Goal: Transaction & Acquisition: Purchase product/service

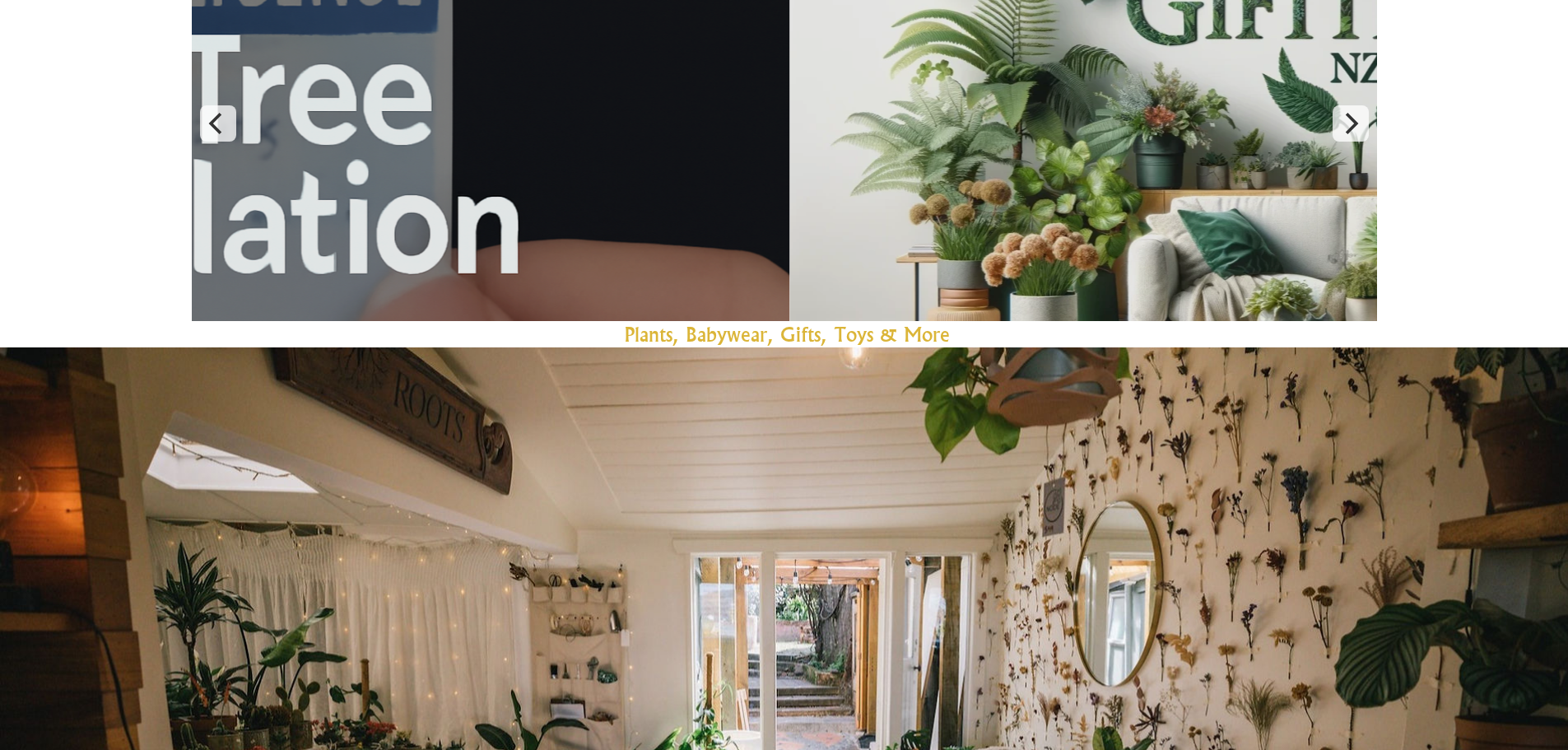
scroll to position [129, 0]
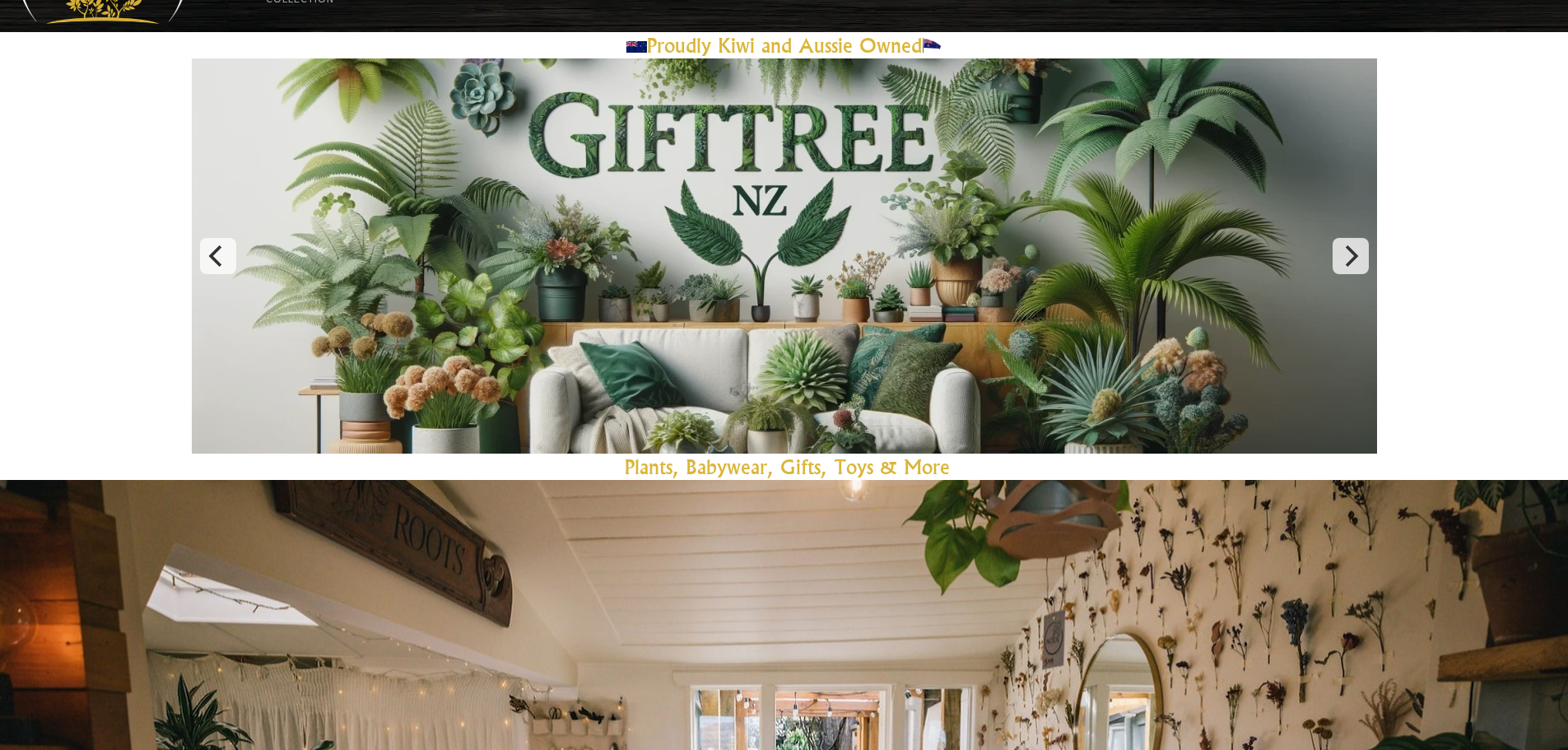
click at [800, 468] on link "Plants, Babywear, Gifts, Toys & Mor" at bounding box center [782, 466] width 315 height 24
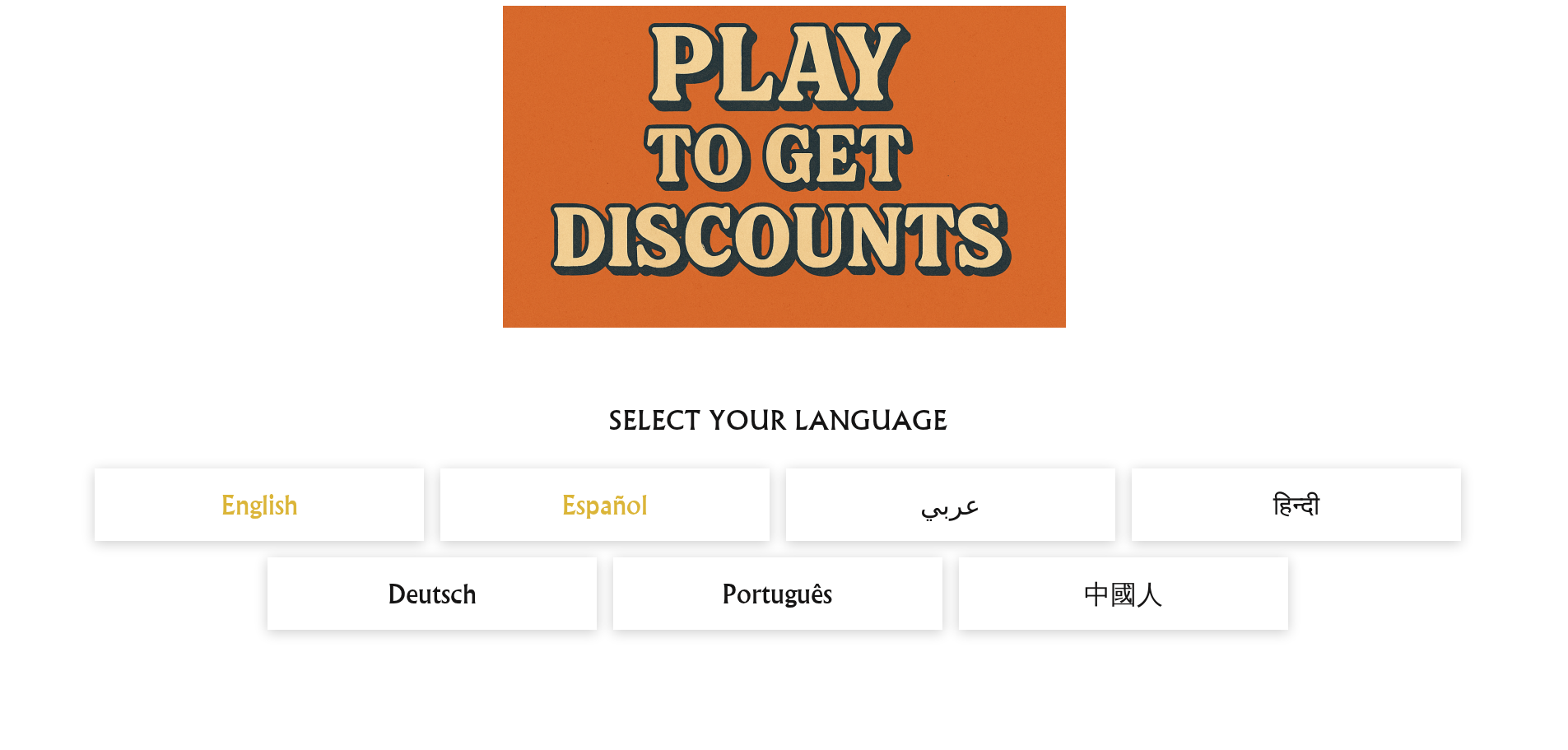
scroll to position [1447, 0]
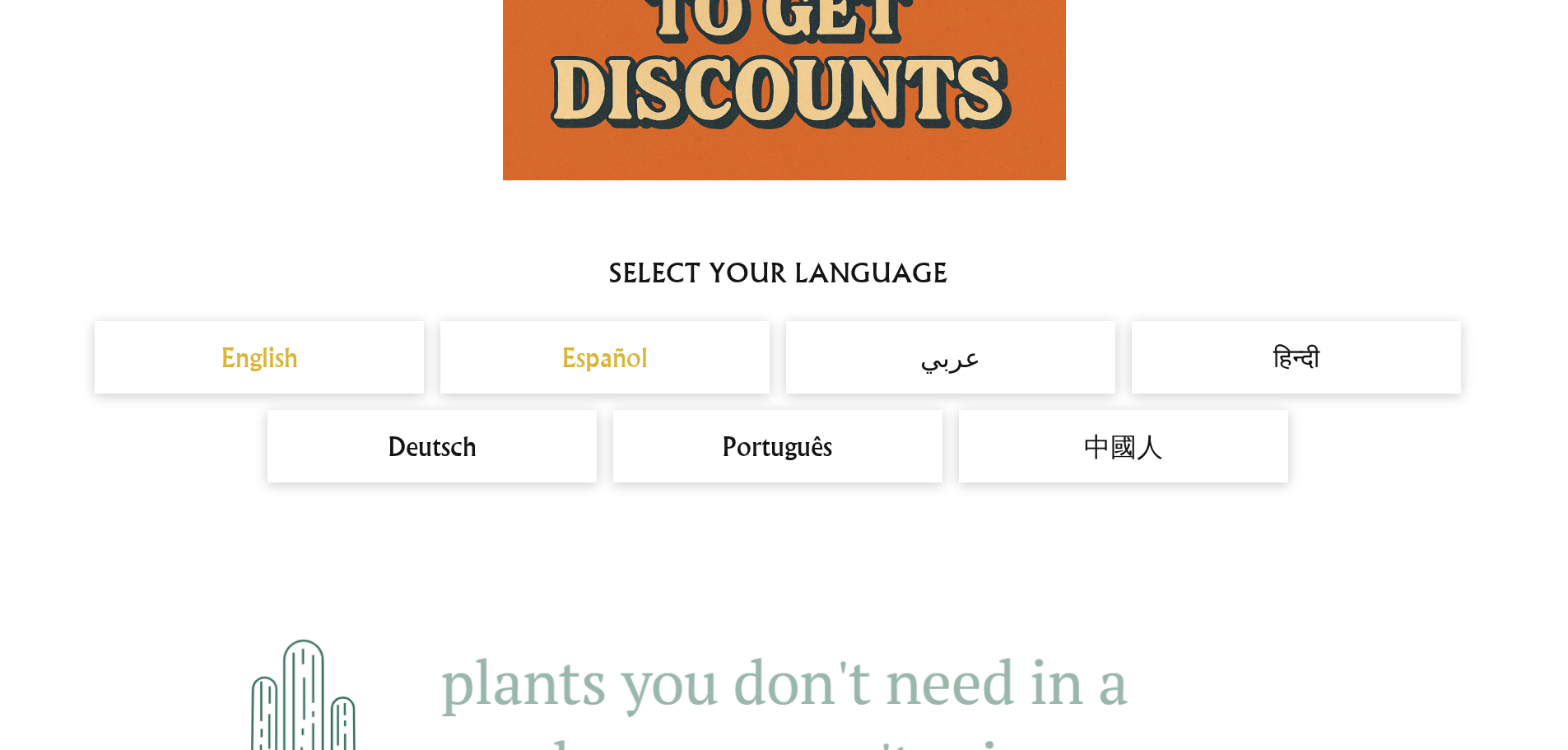
click at [374, 359] on h2 "English" at bounding box center [260, 357] width 297 height 40
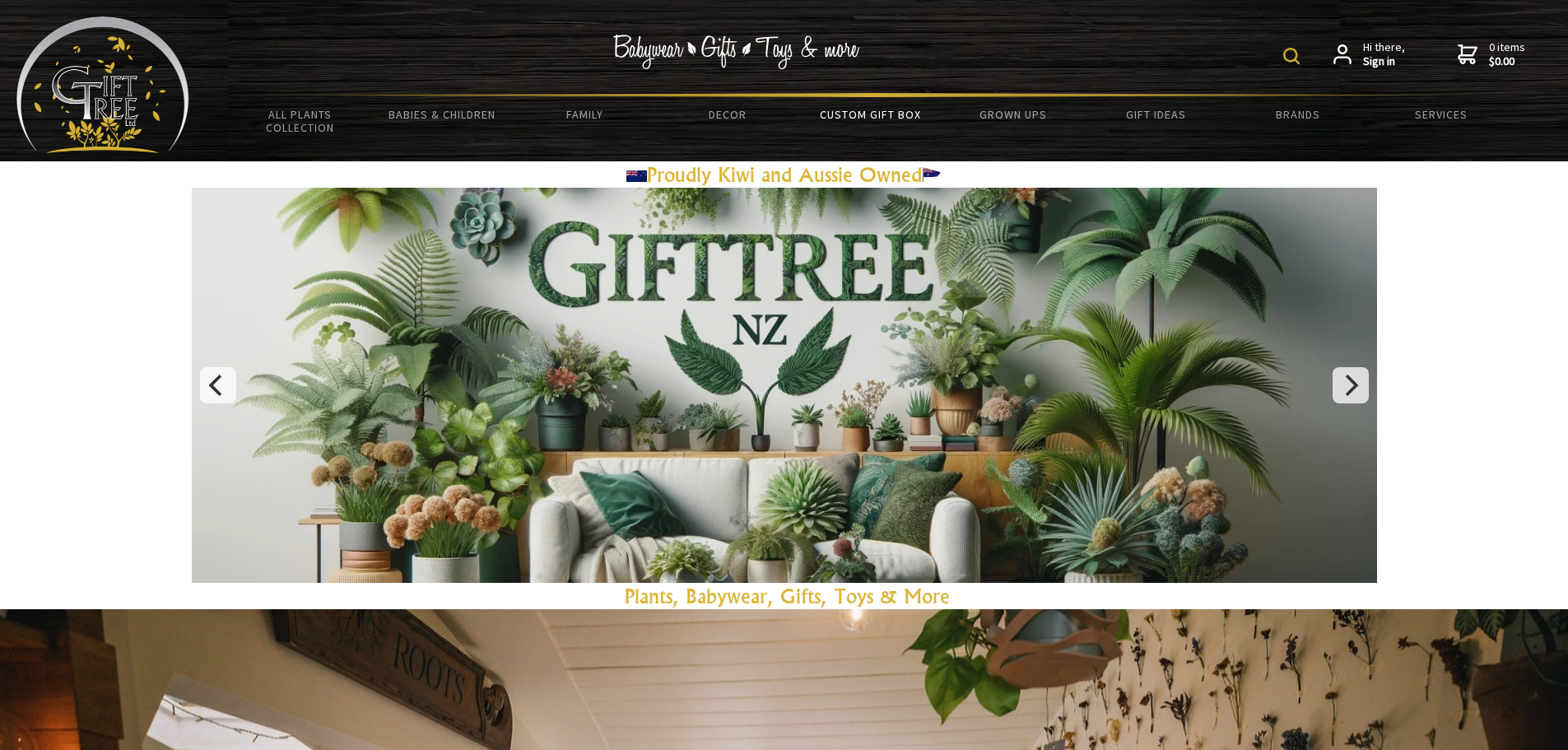
click at [855, 118] on link "Custom Gift Box" at bounding box center [870, 114] width 142 height 35
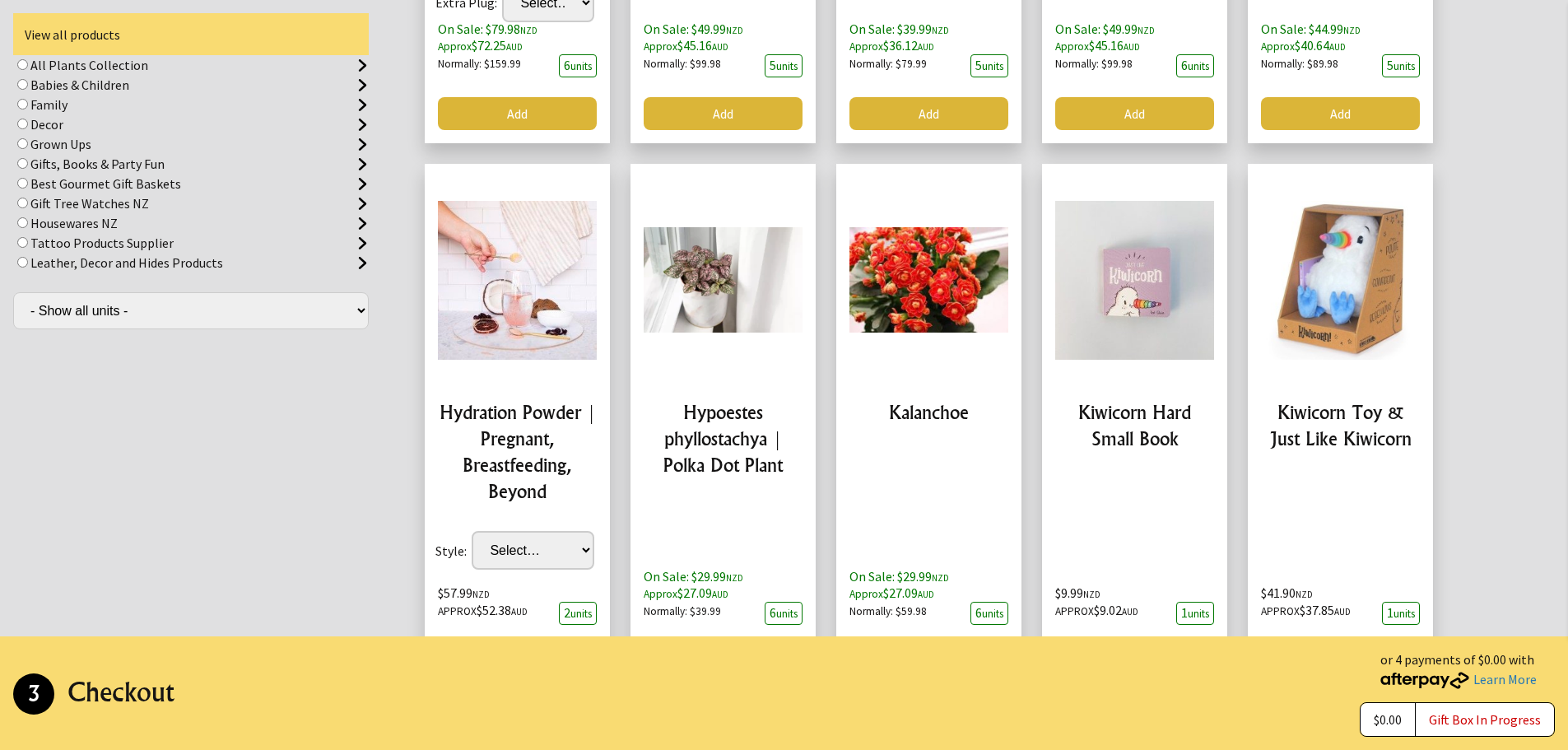
scroll to position [3829, 0]
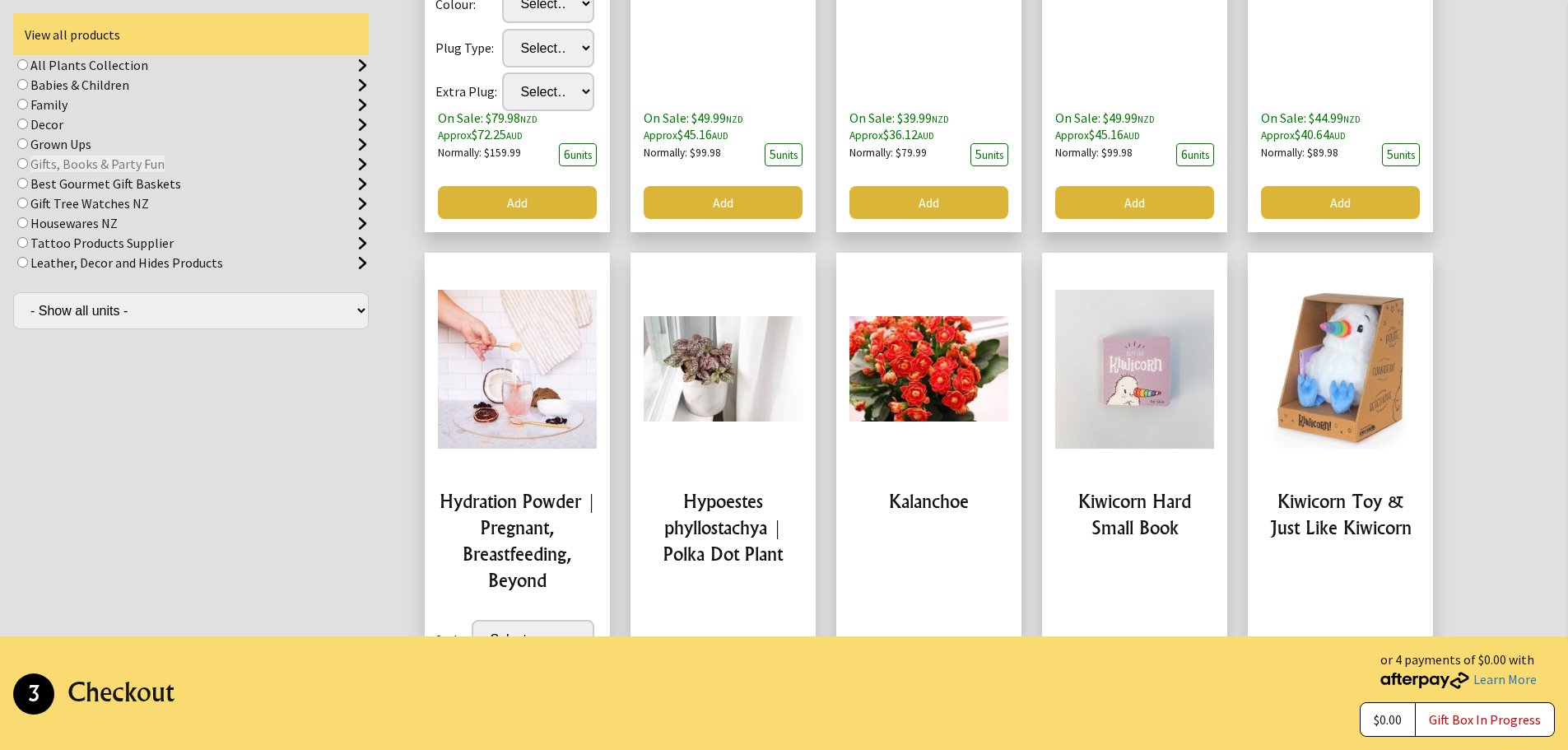
click at [362, 163] on img at bounding box center [362, 164] width 13 height 13
click at [28, 163] on input "radio" at bounding box center [22, 163] width 11 height 11
radio input "true"
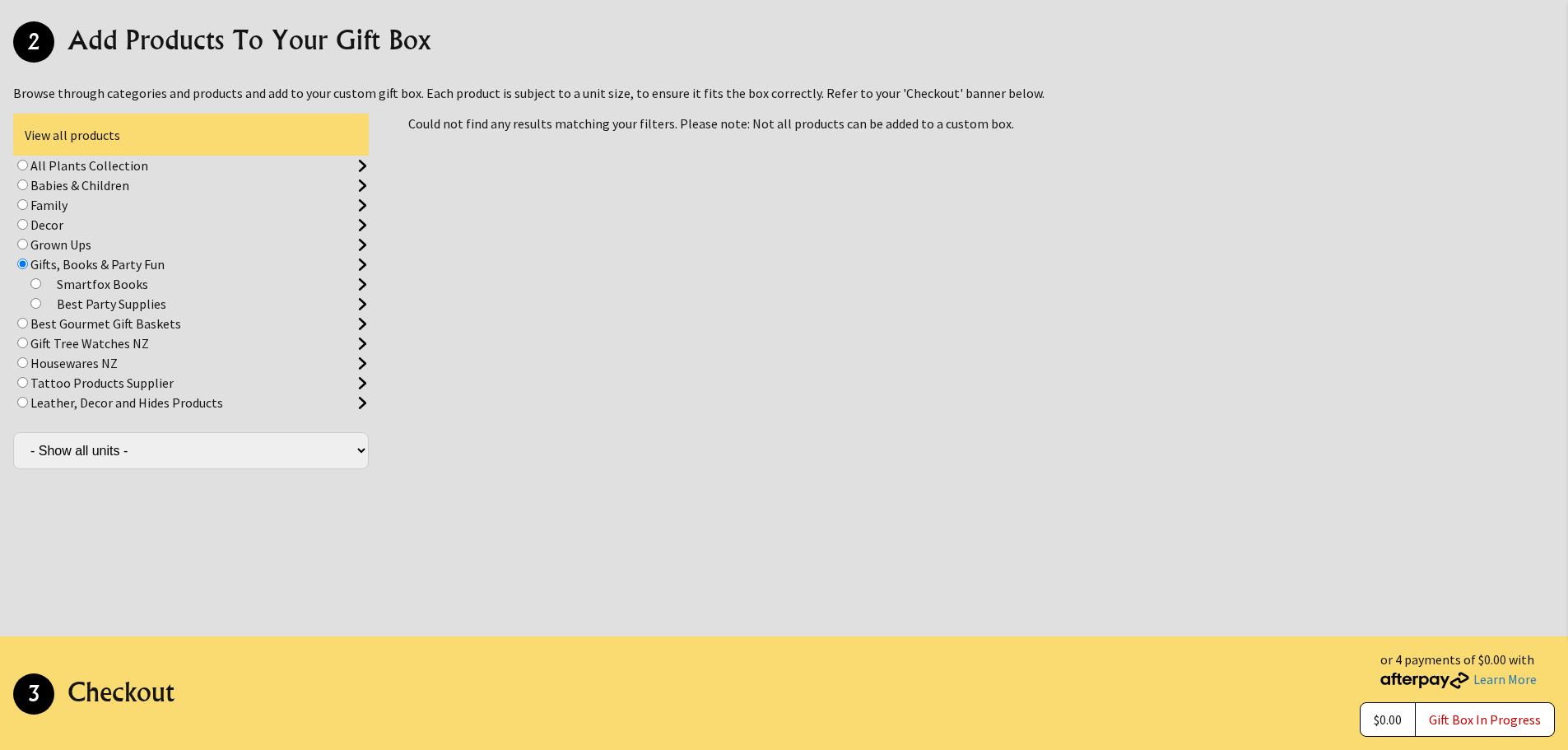
scroll to position [1394, 0]
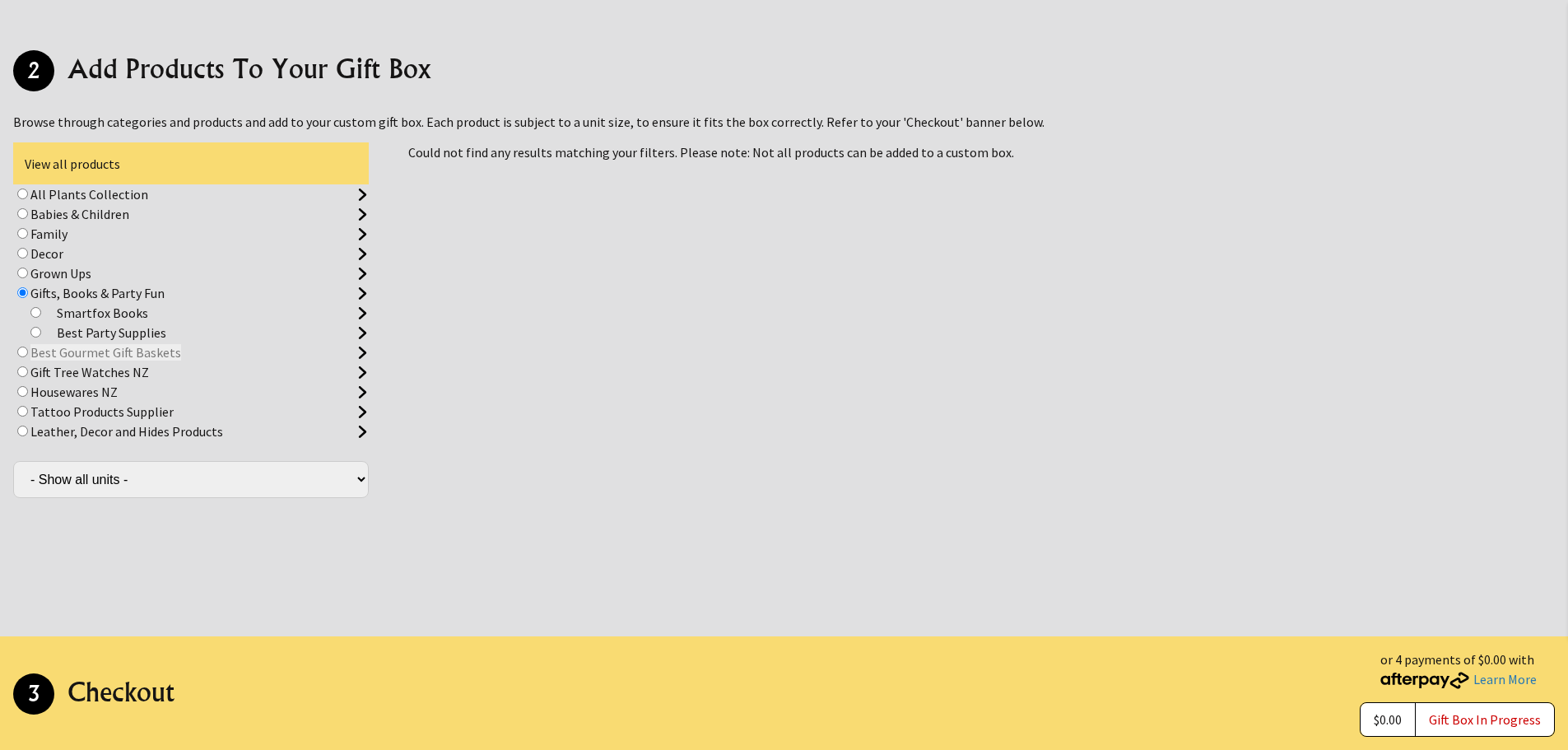
click at [140, 344] on label "Best Gourmet Gift Baskets" at bounding box center [105, 352] width 150 height 16
click at [28, 347] on input "radio" at bounding box center [22, 352] width 11 height 11
radio input "true"
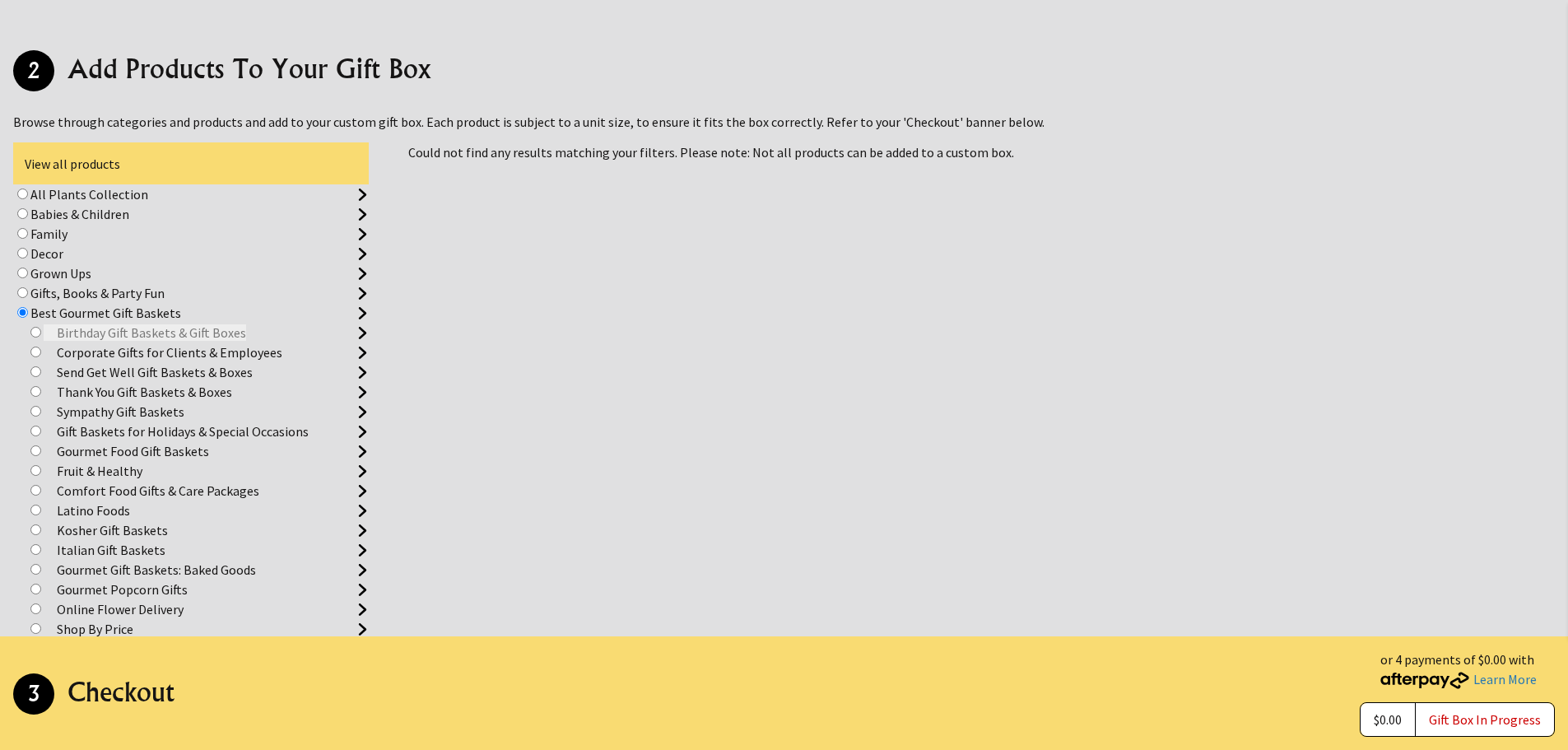
click at [200, 325] on label "Birthday Gift Baskets & Gift Boxes" at bounding box center [144, 332] width 203 height 16
click at [41, 327] on input "radio" at bounding box center [35, 331] width 11 height 11
radio input "true"
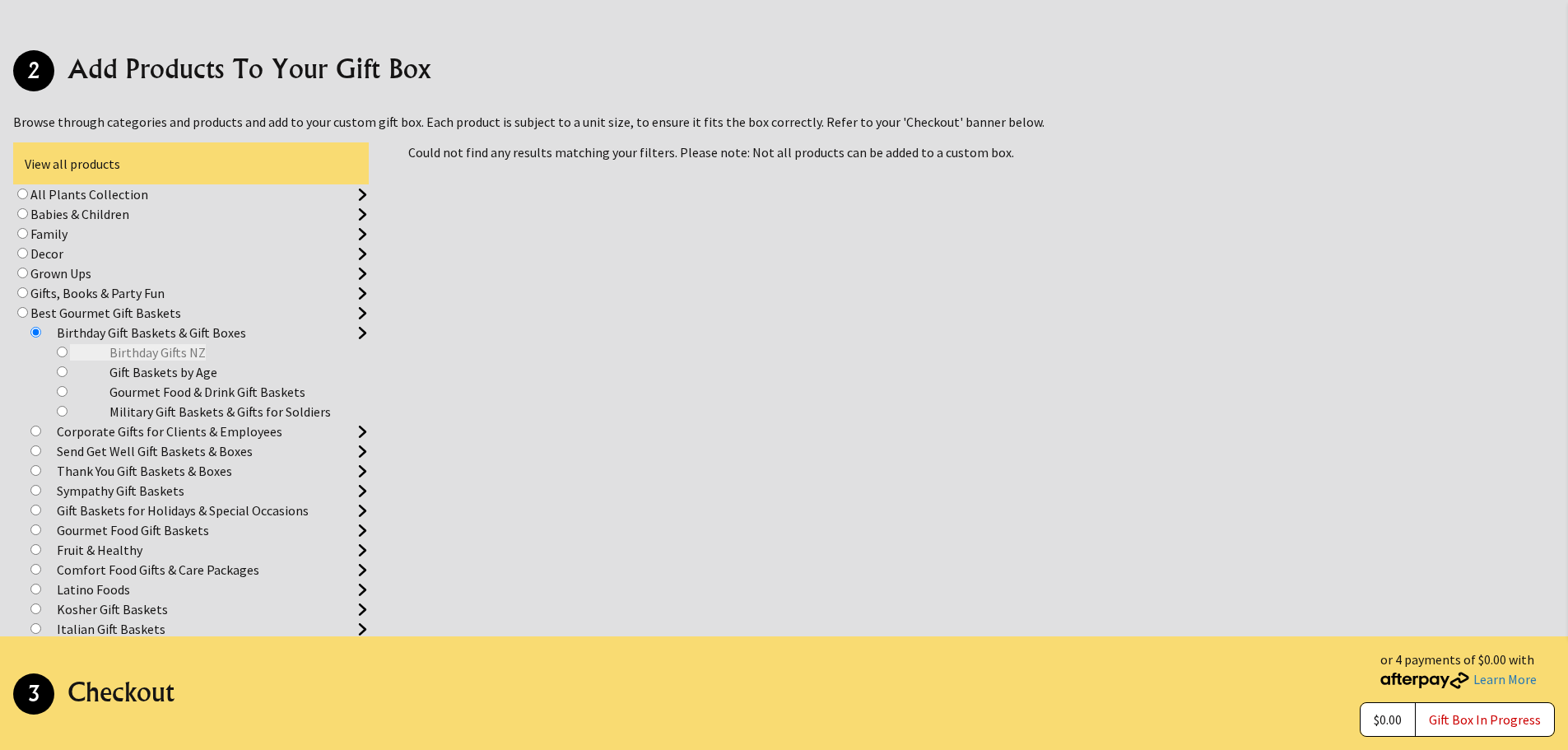
click at [198, 344] on label "Birthday Gifts NZ" at bounding box center [138, 352] width 136 height 16
click at [68, 347] on input "radio" at bounding box center [62, 352] width 11 height 11
radio input "true"
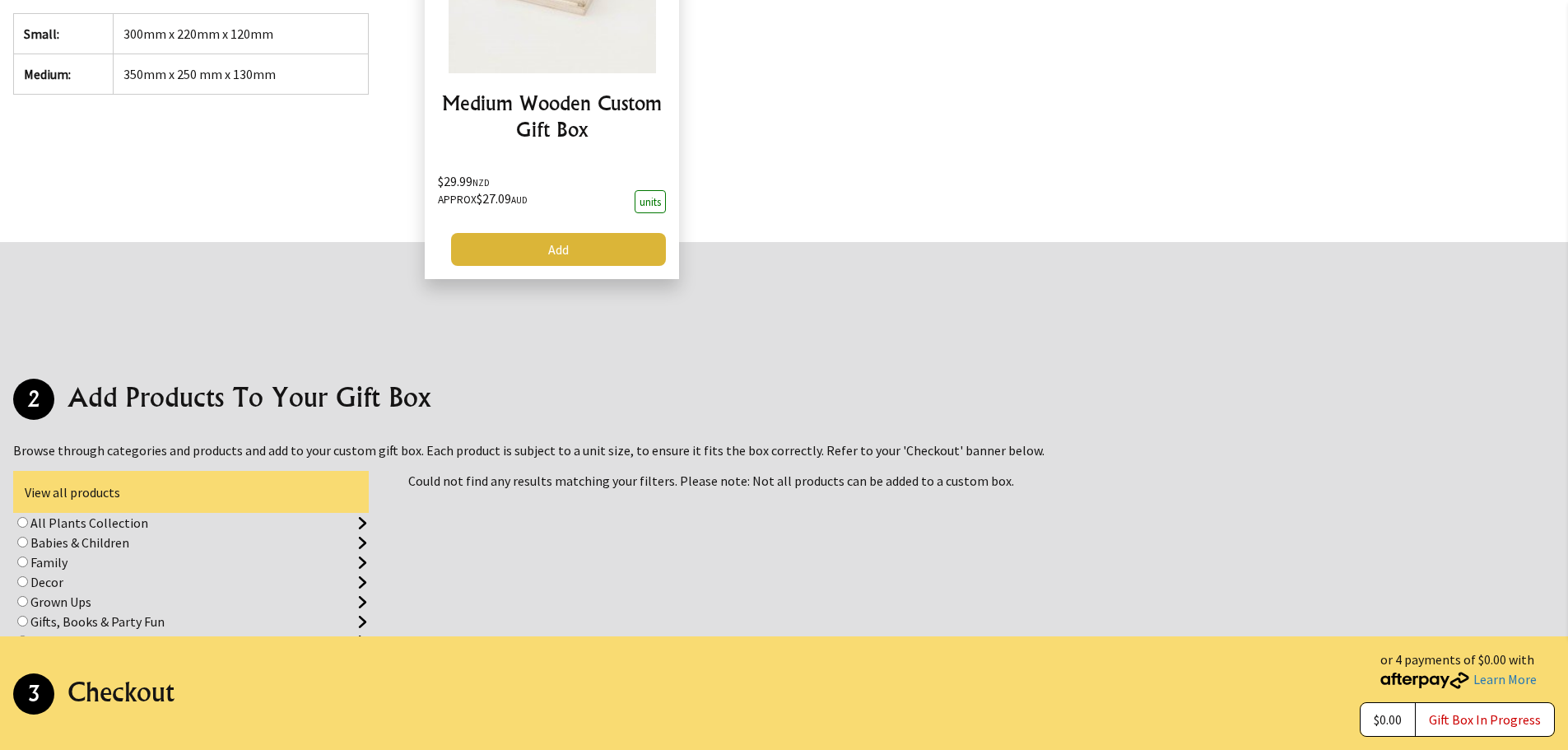
scroll to position [900, 0]
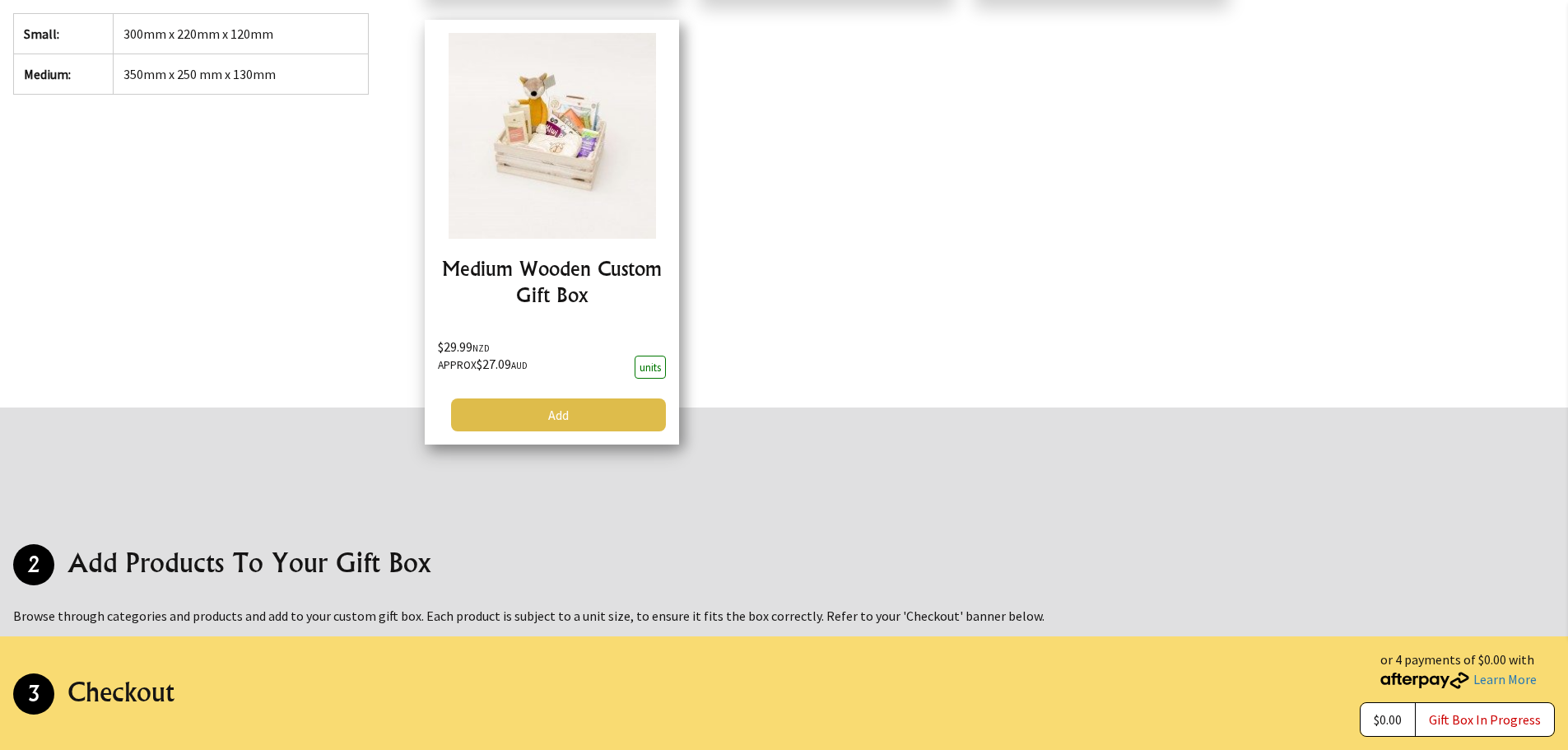
click at [609, 398] on link "Add" at bounding box center [559, 415] width 215 height 33
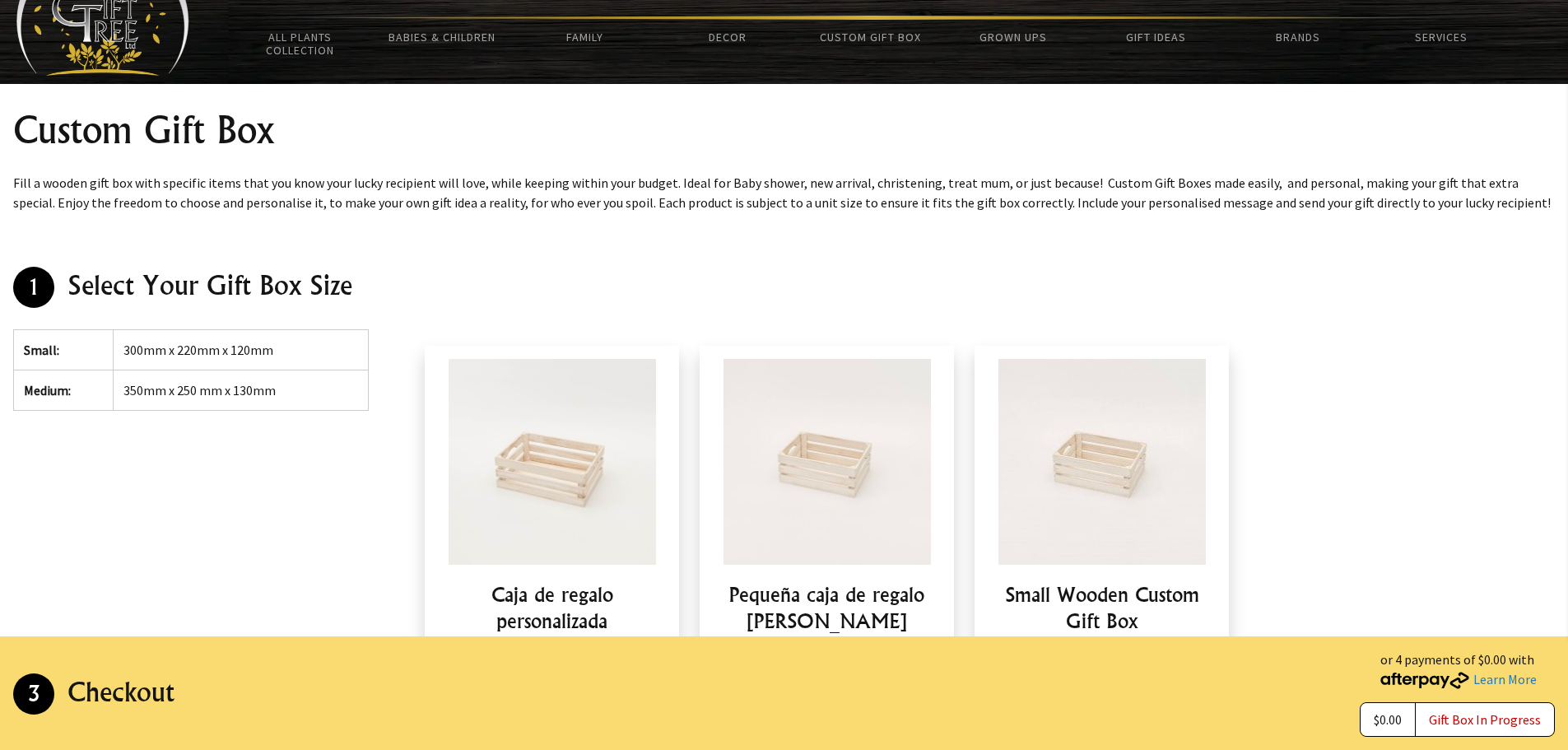
scroll to position [0, 0]
